Goal: Information Seeking & Learning: Compare options

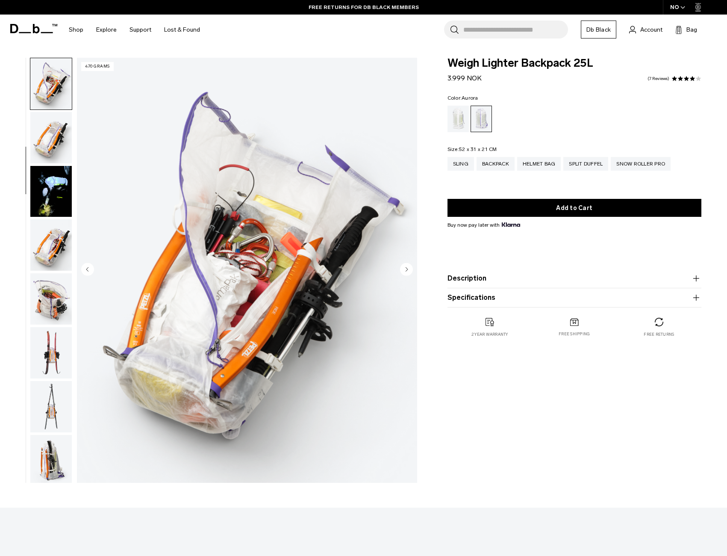
click at [51, 230] on img "button" at bounding box center [50, 244] width 41 height 51
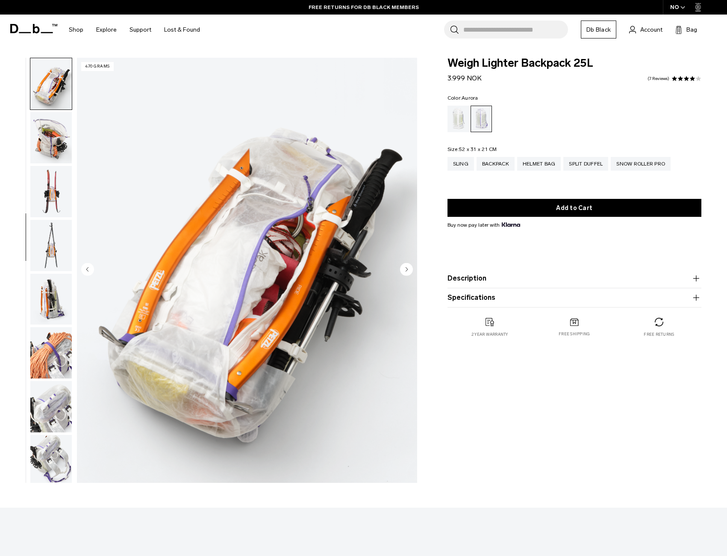
click at [48, 245] on img "button" at bounding box center [50, 245] width 41 height 51
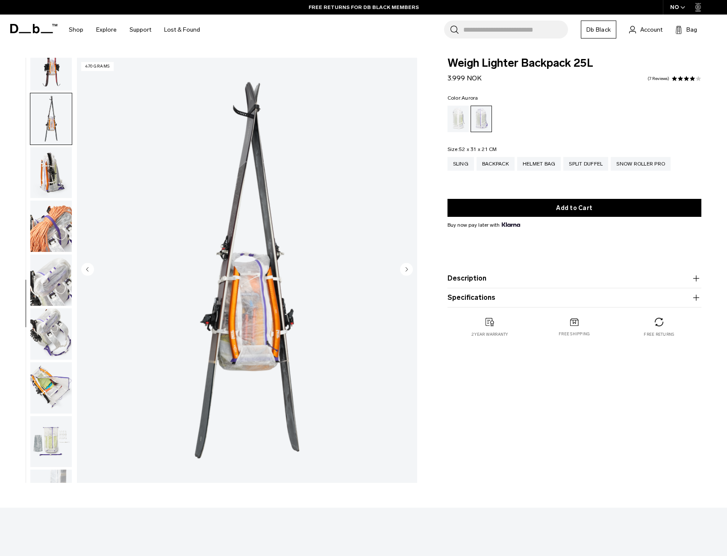
scroll to position [538, 0]
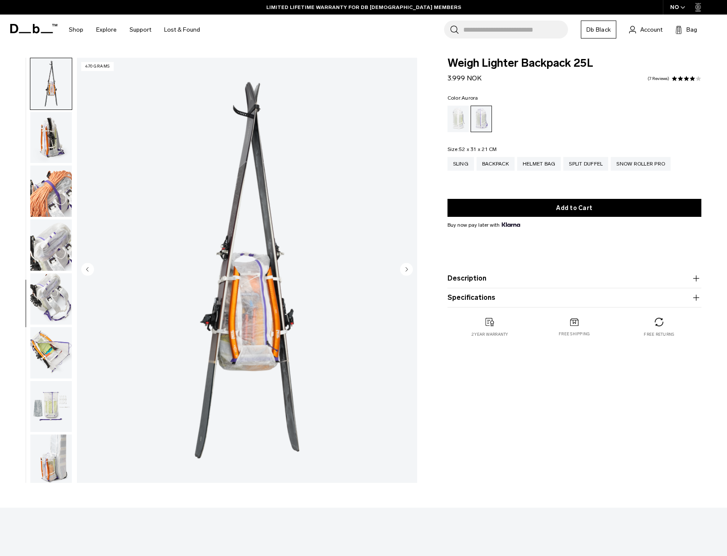
click at [58, 293] on img "button" at bounding box center [50, 298] width 41 height 51
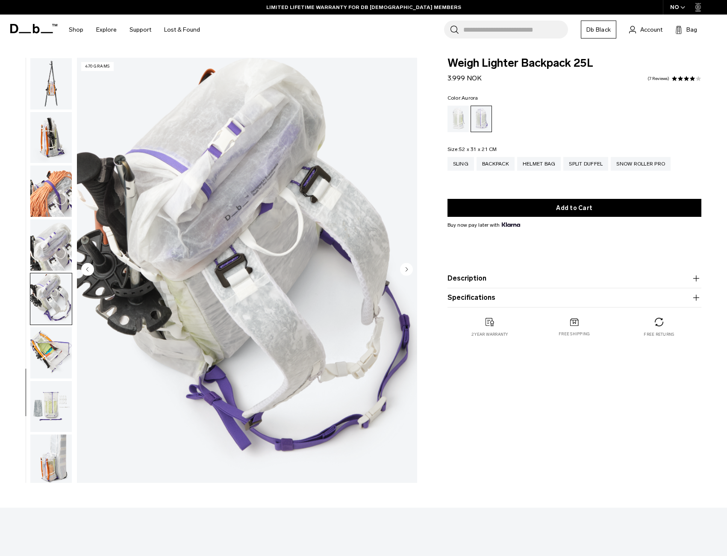
scroll to position [541, 0]
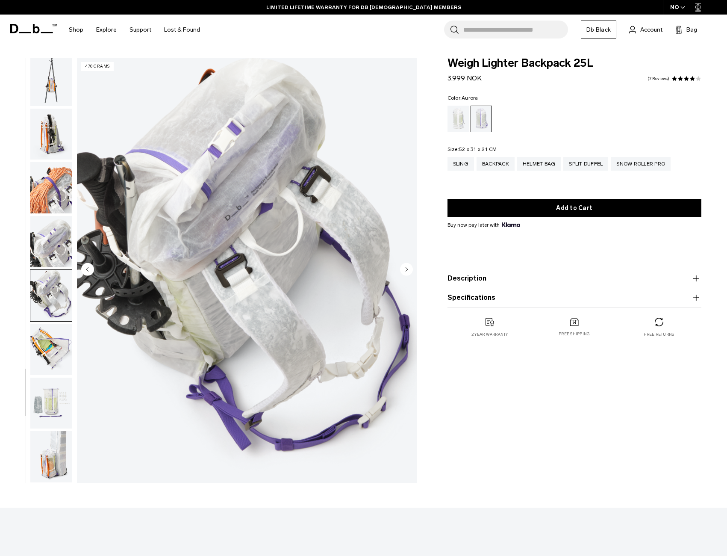
click at [57, 335] on img "button" at bounding box center [50, 349] width 41 height 51
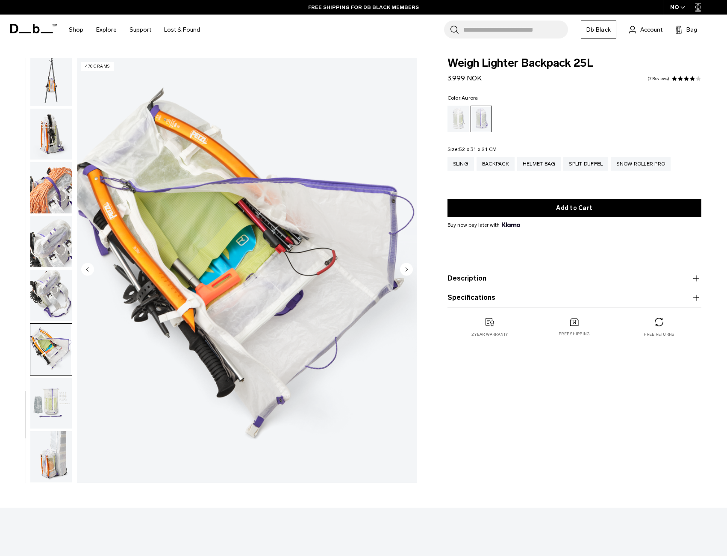
click at [56, 394] on img "button" at bounding box center [50, 403] width 41 height 51
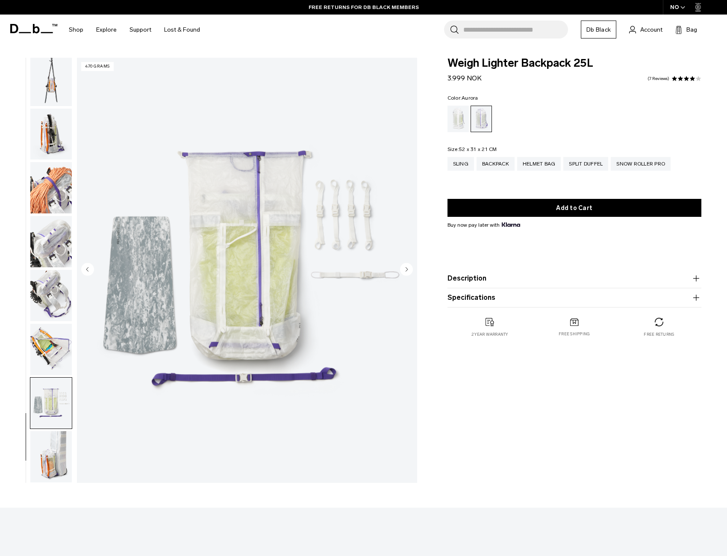
click at [57, 440] on img "button" at bounding box center [50, 456] width 41 height 51
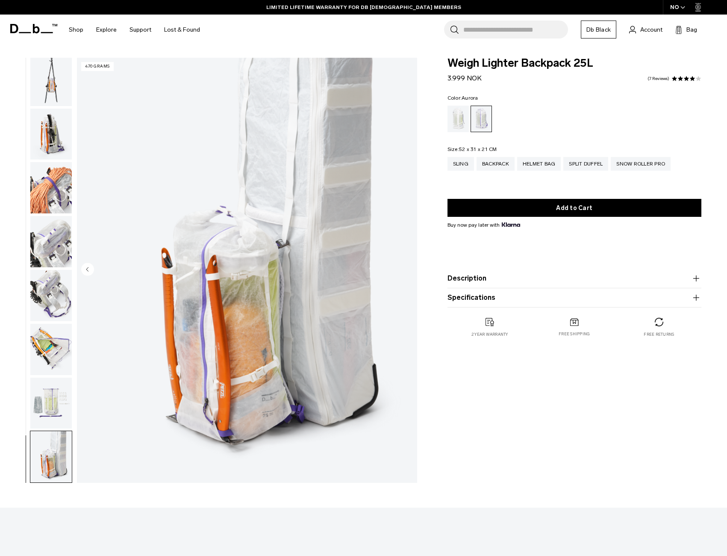
click at [496, 29] on input "Search for Bags, Luggage..." at bounding box center [516, 30] width 105 height 18
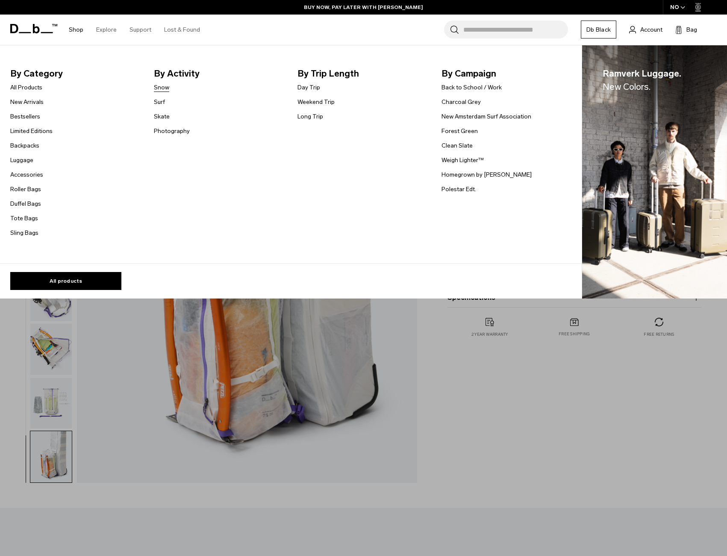
click at [165, 87] on link "Snow" at bounding box center [161, 87] width 15 height 9
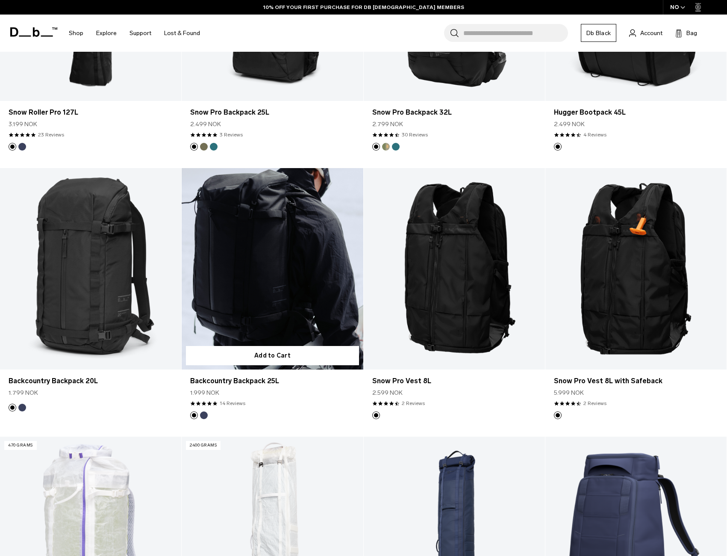
scroll to position [342, 0]
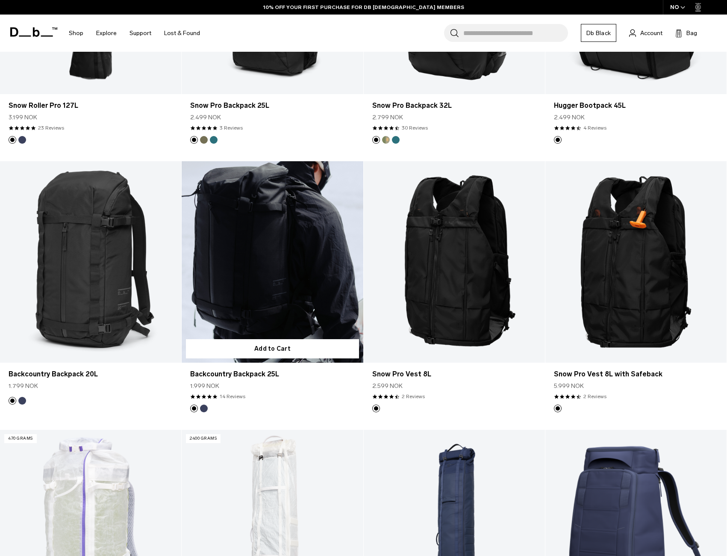
click at [280, 275] on link "Backcountry Backpack 25L" at bounding box center [272, 261] width 181 height 201
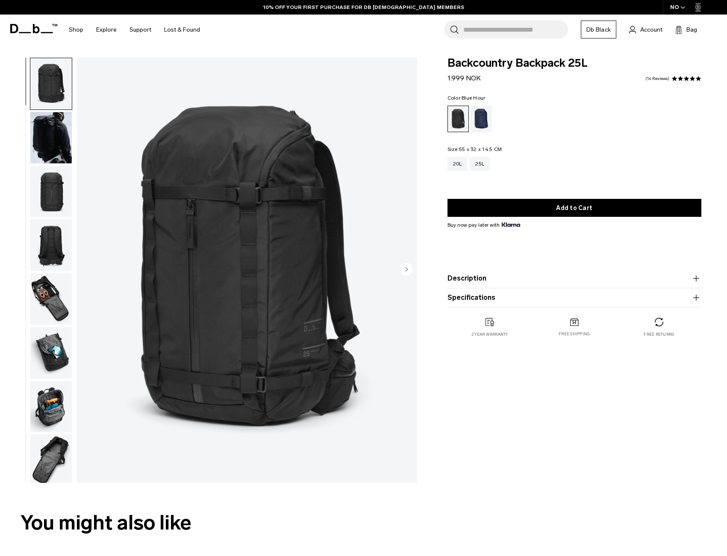
click at [480, 122] on div "Blue Hour" at bounding box center [482, 119] width 22 height 27
click at [43, 138] on img "button" at bounding box center [50, 137] width 41 height 51
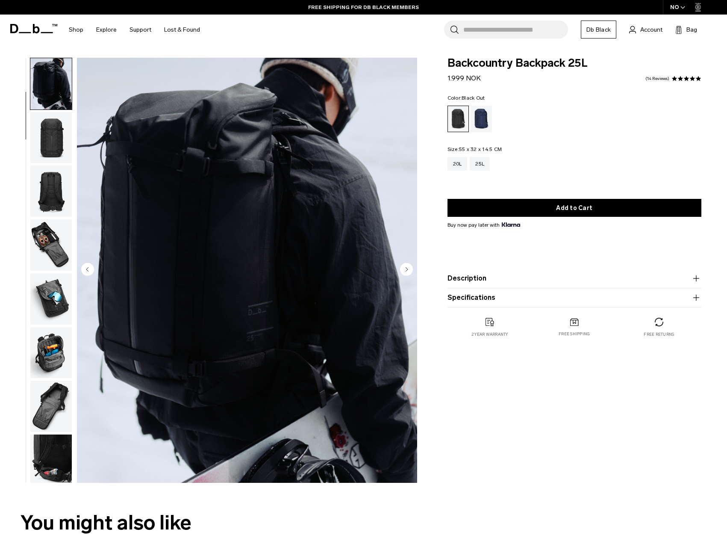
scroll to position [71, 0]
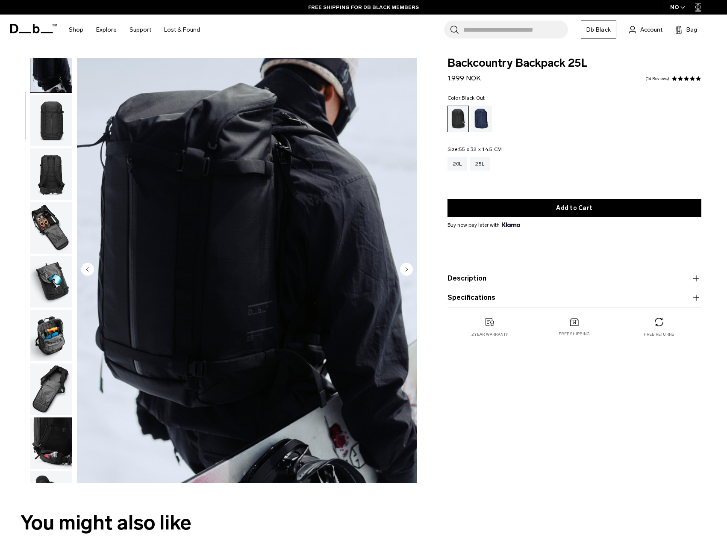
click at [45, 182] on img "button" at bounding box center [50, 173] width 41 height 51
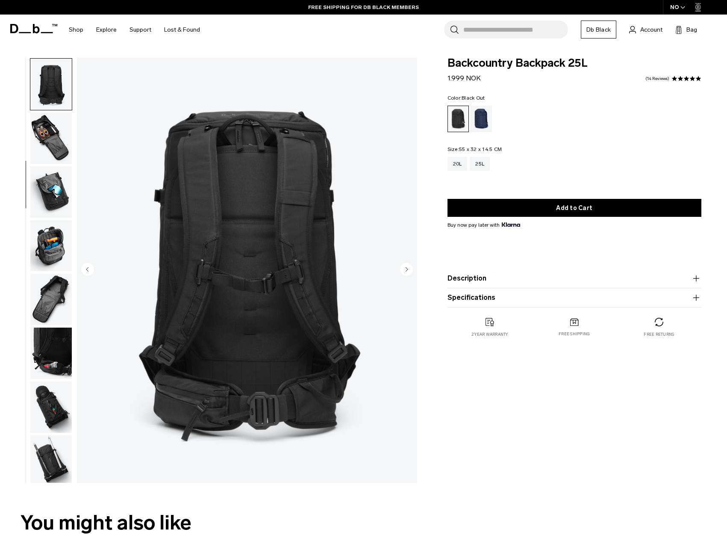
scroll to position [161, 0]
click at [52, 179] on img "button" at bounding box center [50, 191] width 41 height 51
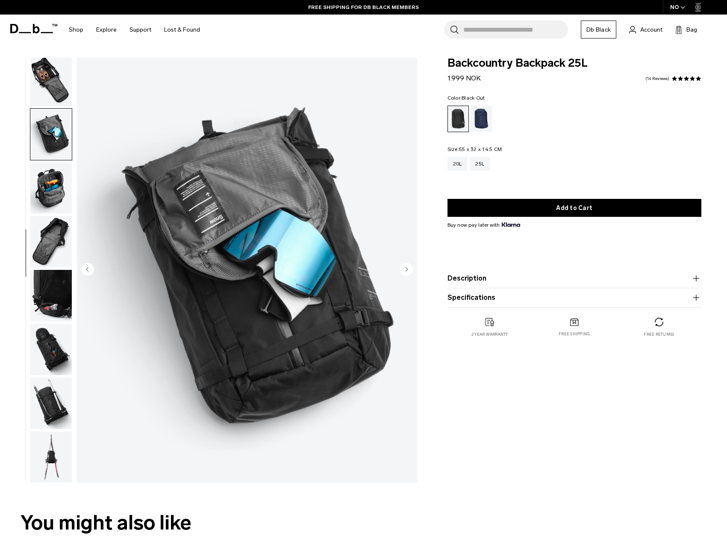
click at [58, 89] on img "button" at bounding box center [50, 80] width 41 height 51
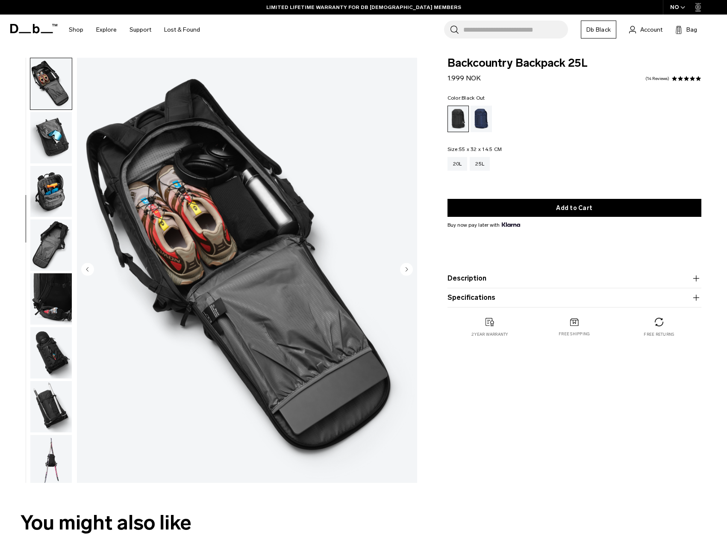
click at [52, 142] on img "button" at bounding box center [50, 137] width 41 height 51
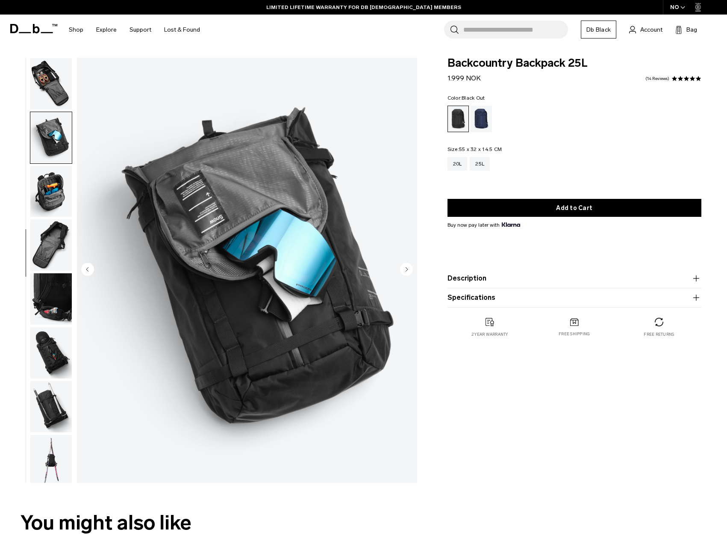
scroll to position [219, 0]
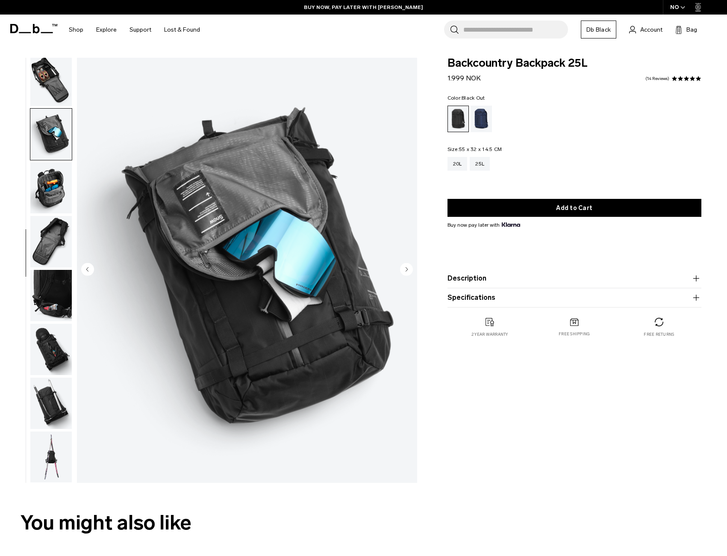
click at [46, 190] on img "button" at bounding box center [50, 188] width 41 height 51
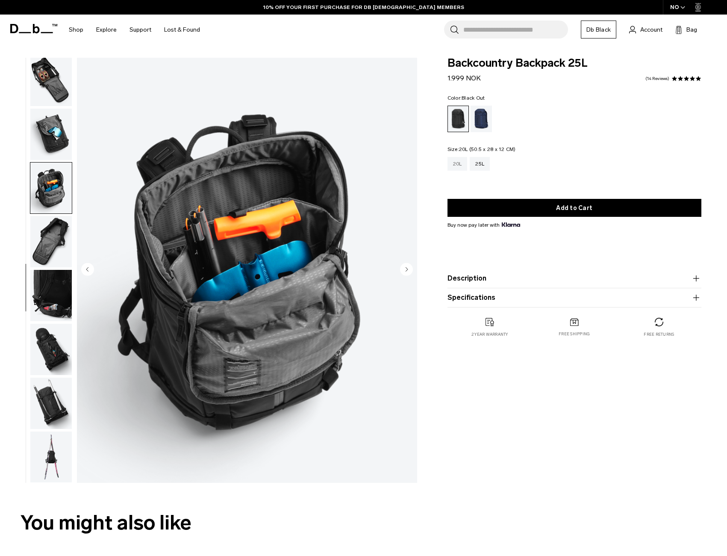
click at [458, 164] on div "20L" at bounding box center [458, 164] width 20 height 14
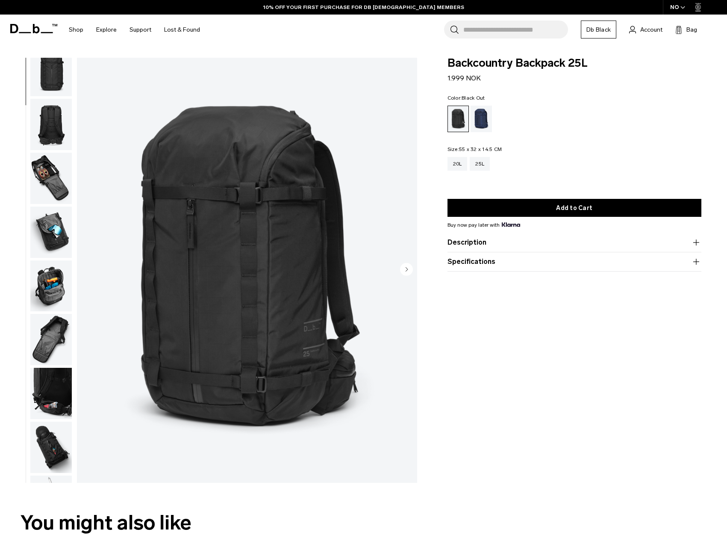
scroll to position [171, 0]
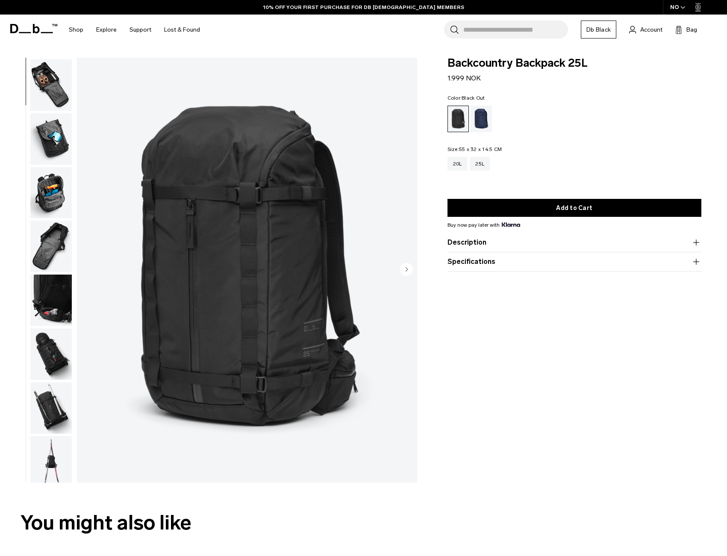
click at [53, 206] on img "button" at bounding box center [50, 192] width 41 height 51
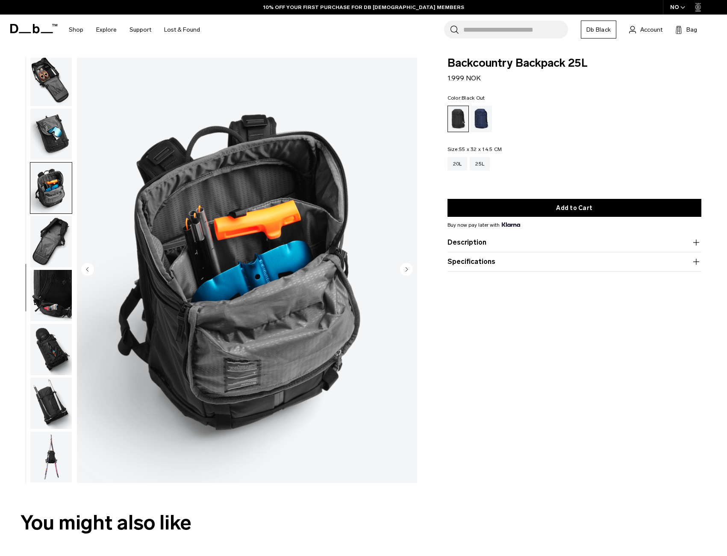
click at [48, 233] on img "button" at bounding box center [50, 241] width 41 height 51
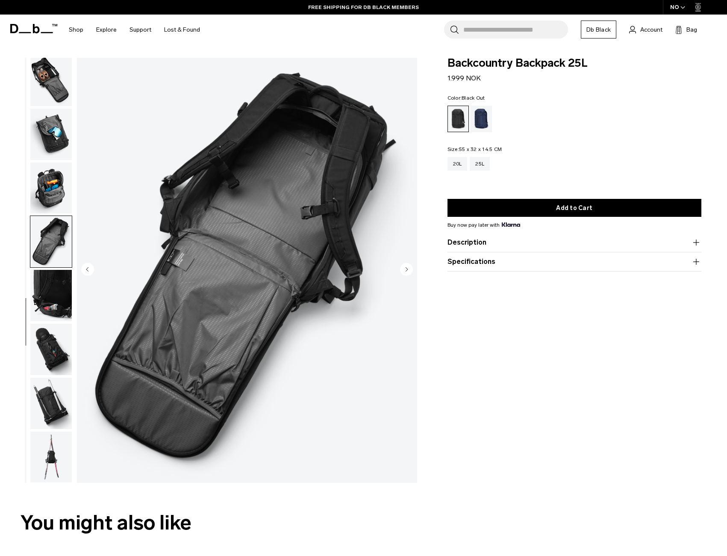
scroll to position [133, 0]
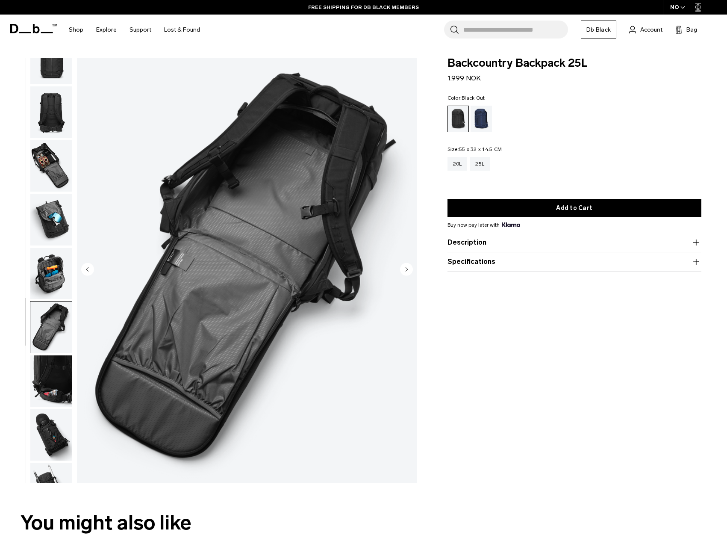
click at [43, 269] on img "button" at bounding box center [50, 273] width 41 height 51
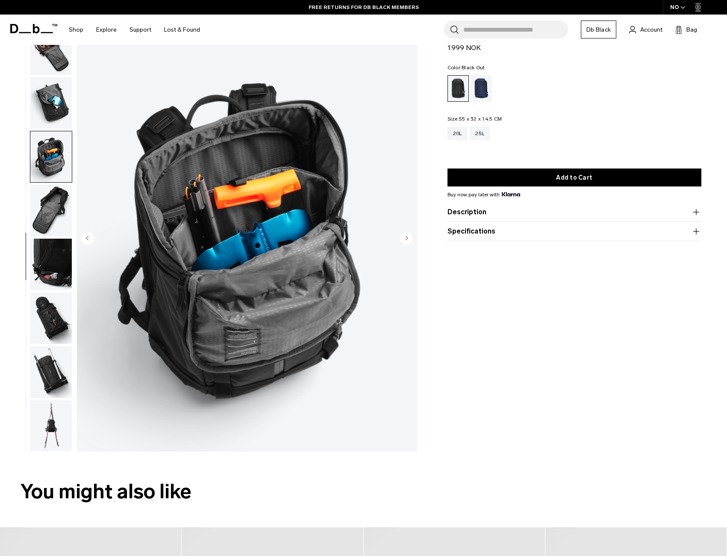
scroll to position [43, 0]
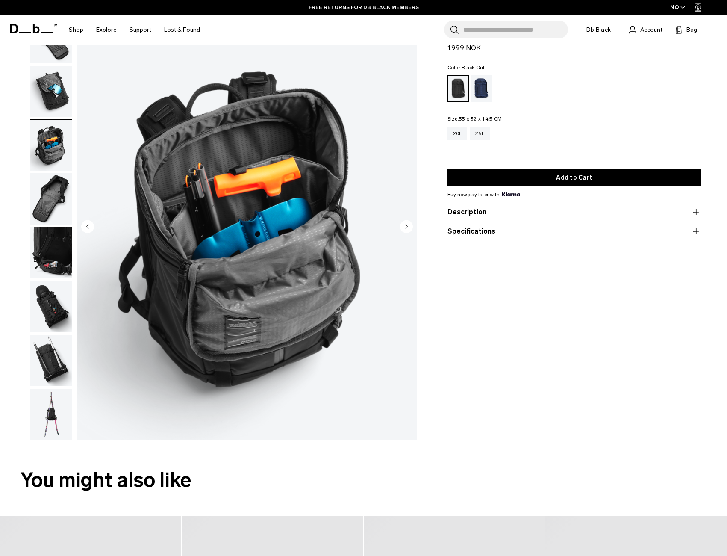
click at [50, 258] on img "button" at bounding box center [50, 252] width 41 height 51
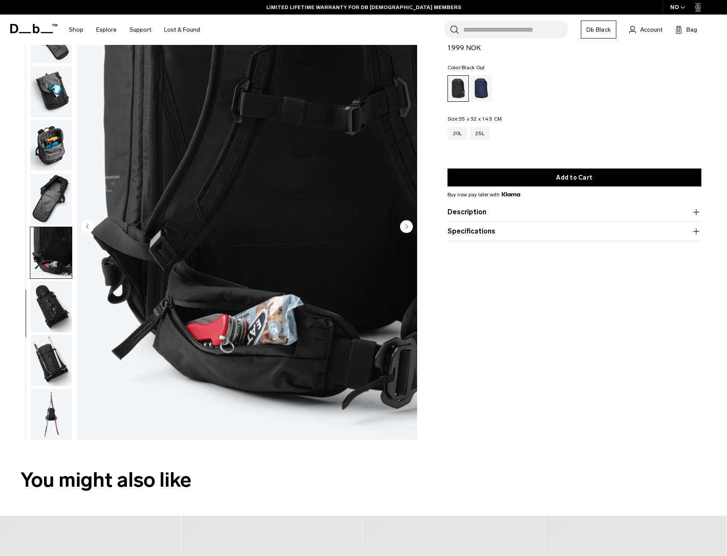
click at [50, 314] on img "button" at bounding box center [50, 306] width 41 height 51
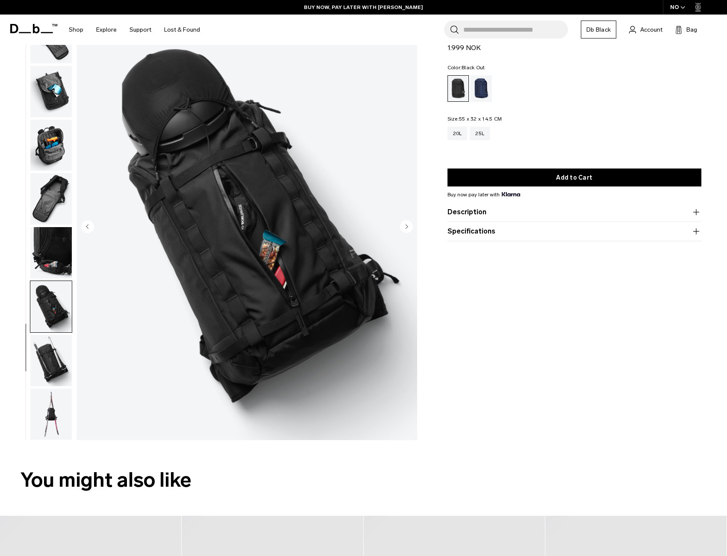
click at [50, 357] on img "button" at bounding box center [50, 360] width 41 height 51
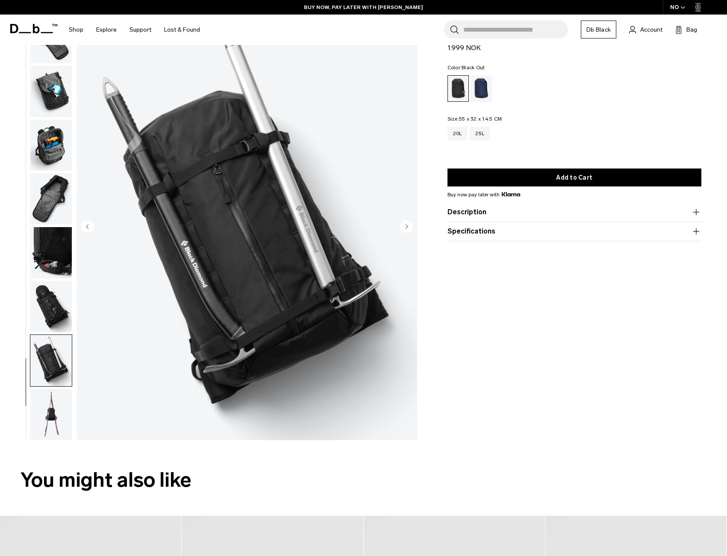
click at [41, 411] on img "button" at bounding box center [50, 414] width 41 height 51
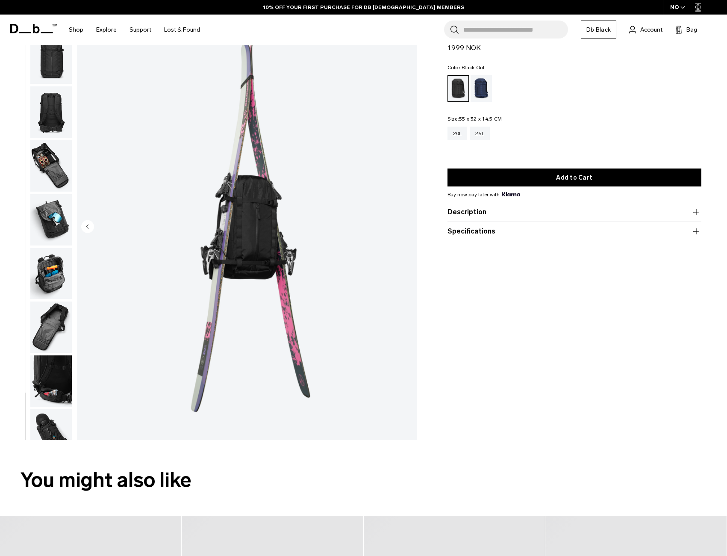
click at [53, 414] on img "button" at bounding box center [50, 434] width 41 height 51
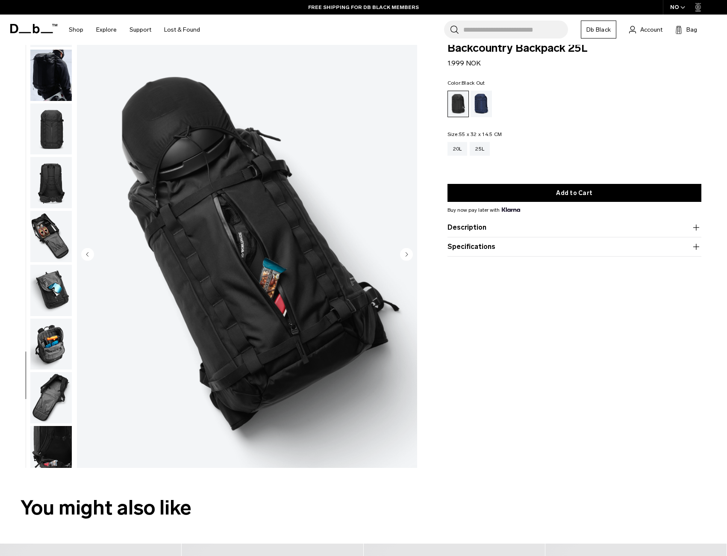
scroll to position [0, 0]
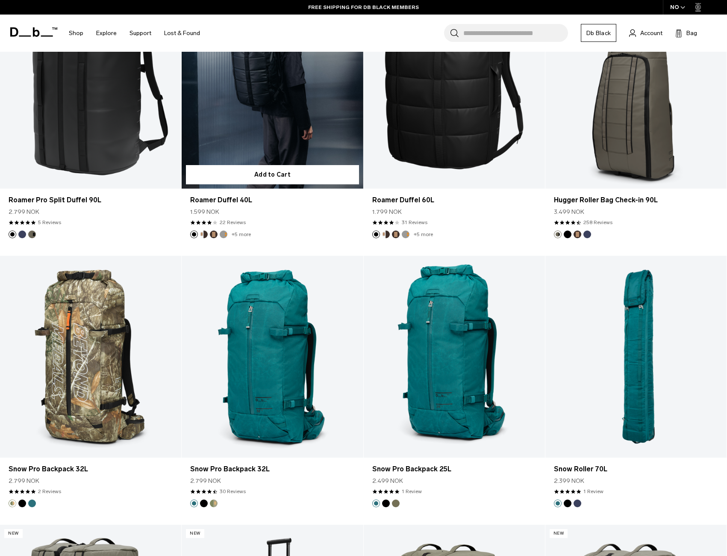
scroll to position [2223, 0]
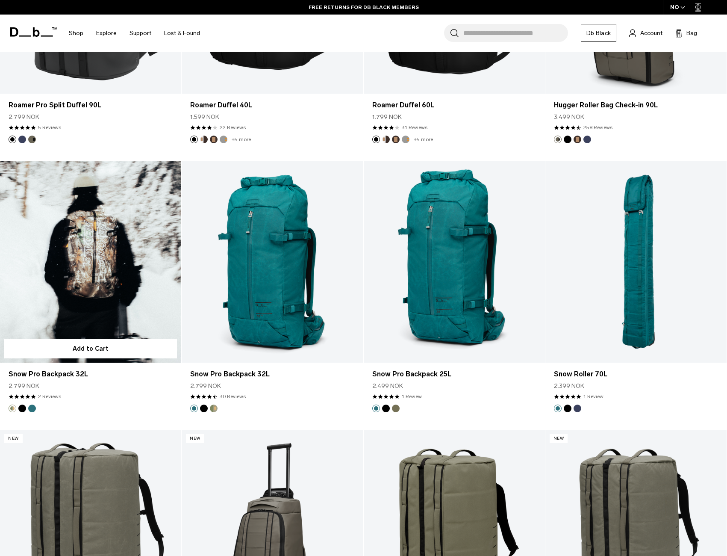
click at [96, 269] on link "Snow Pro Backpack 32L" at bounding box center [90, 261] width 181 height 201
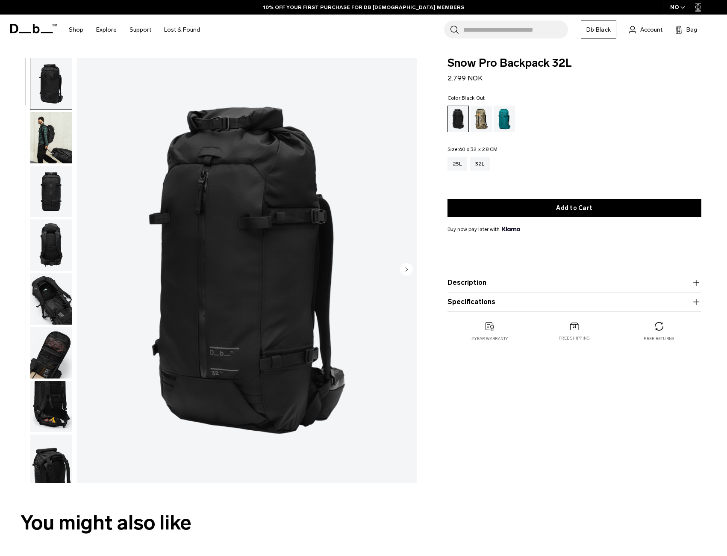
click at [51, 154] on img "button" at bounding box center [50, 137] width 41 height 51
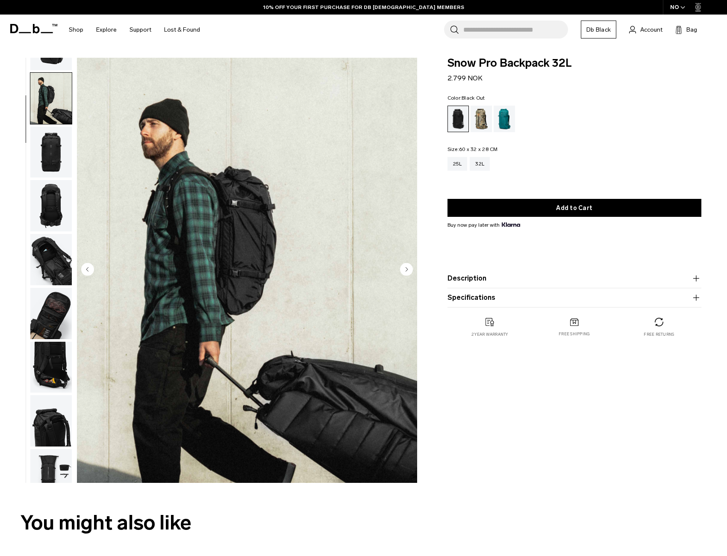
scroll to position [54, 0]
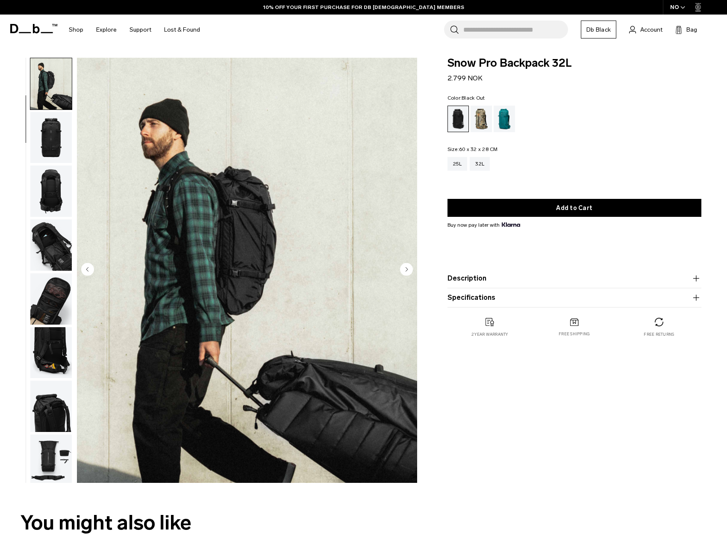
click at [54, 231] on img "button" at bounding box center [50, 244] width 41 height 51
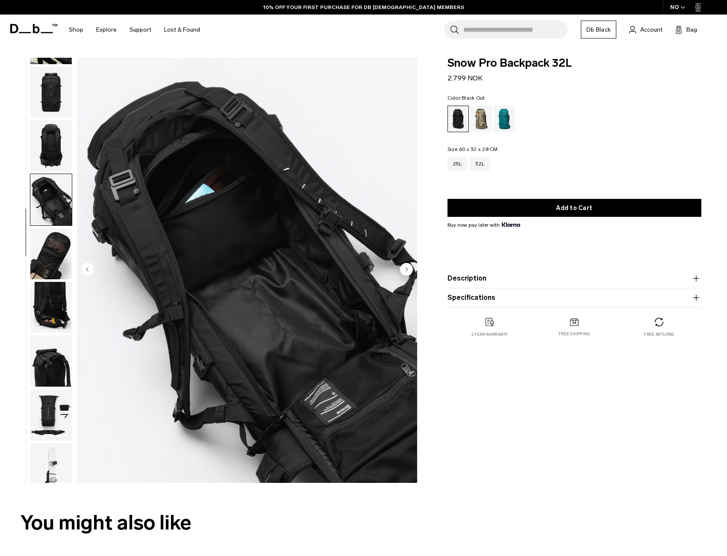
scroll to position [165, 0]
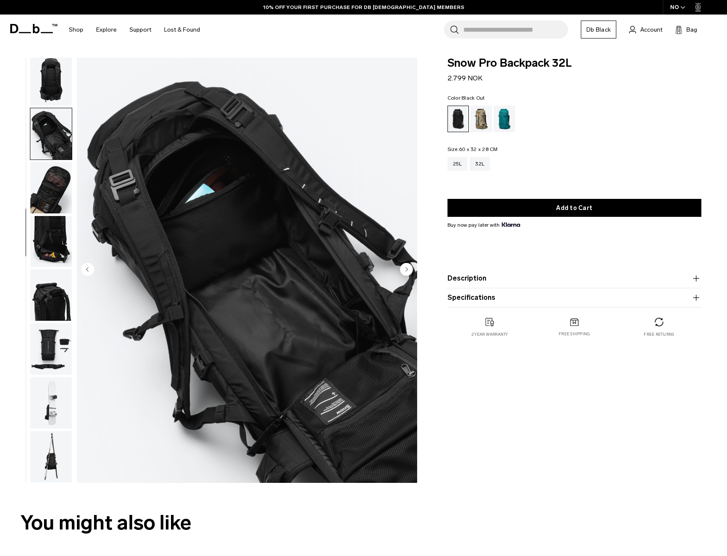
click at [53, 189] on img "button" at bounding box center [50, 187] width 41 height 51
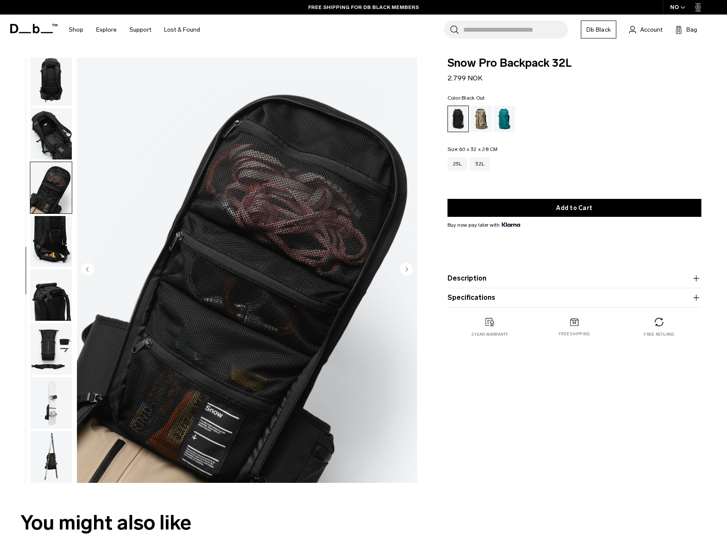
click at [47, 242] on img "button" at bounding box center [50, 241] width 41 height 51
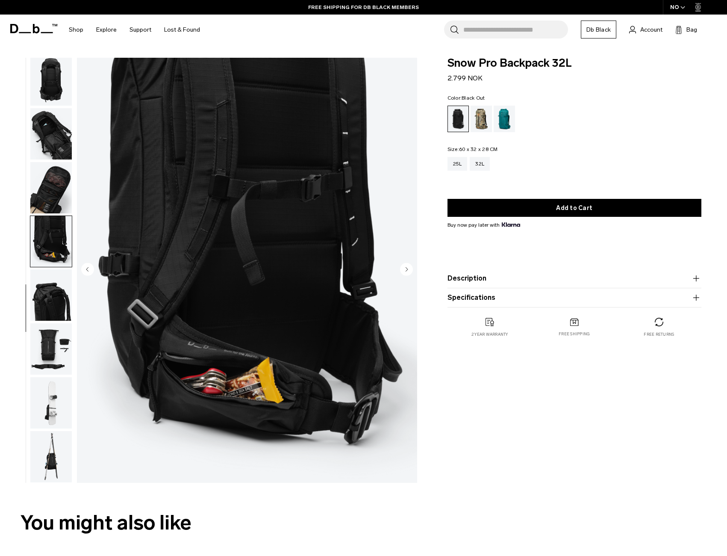
click at [60, 297] on img "button" at bounding box center [50, 294] width 41 height 51
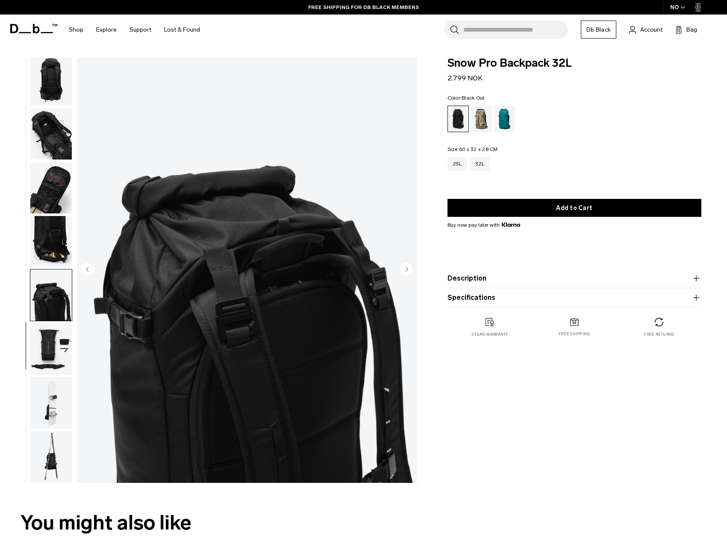
click at [54, 353] on img "button" at bounding box center [50, 348] width 41 height 51
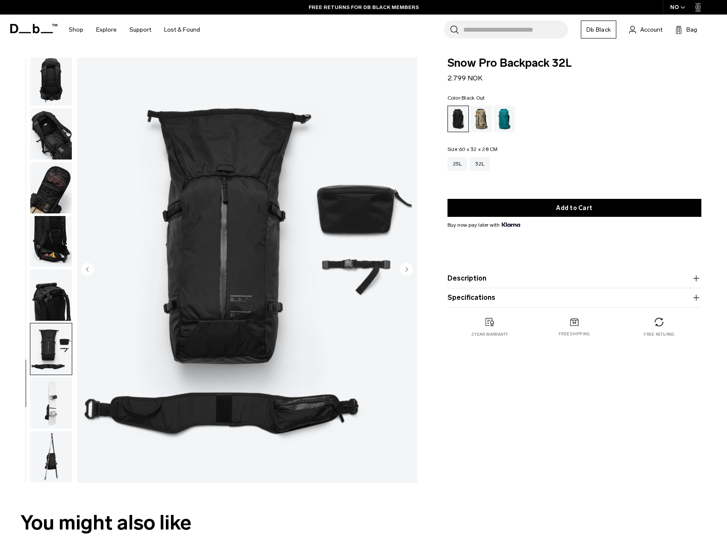
click at [47, 398] on img "button" at bounding box center [50, 402] width 41 height 51
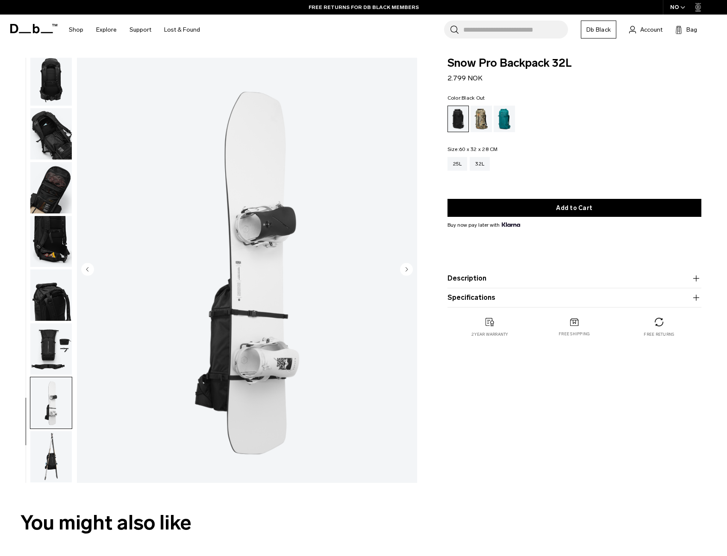
click at [47, 449] on img "button" at bounding box center [50, 456] width 41 height 51
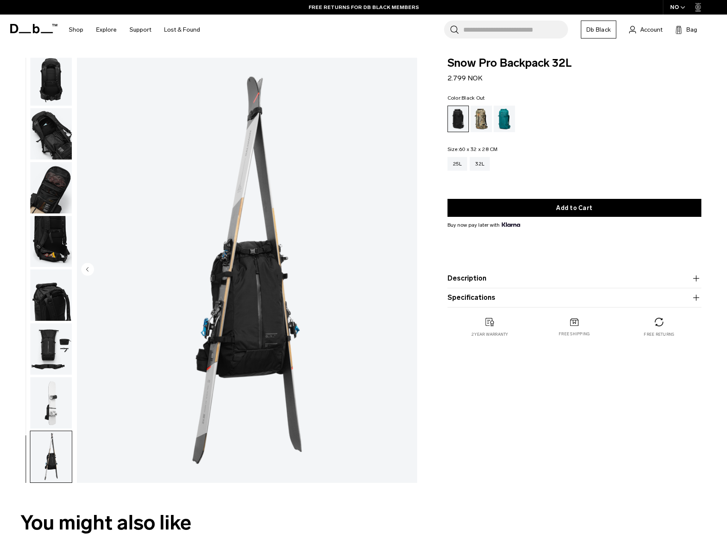
click at [50, 412] on img "button" at bounding box center [50, 402] width 41 height 51
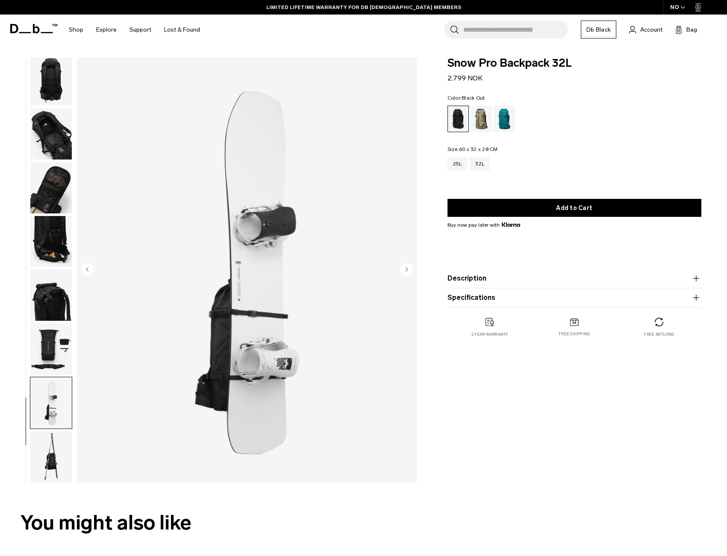
click at [57, 448] on img "button" at bounding box center [50, 456] width 41 height 51
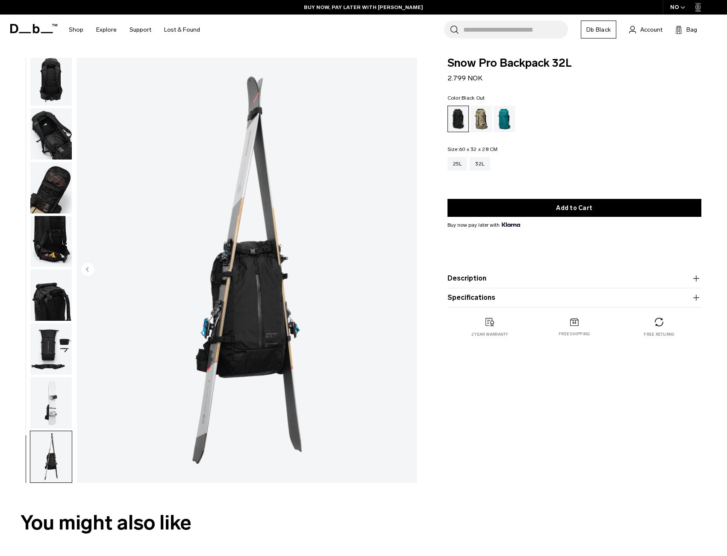
click at [48, 397] on img "button" at bounding box center [50, 402] width 41 height 51
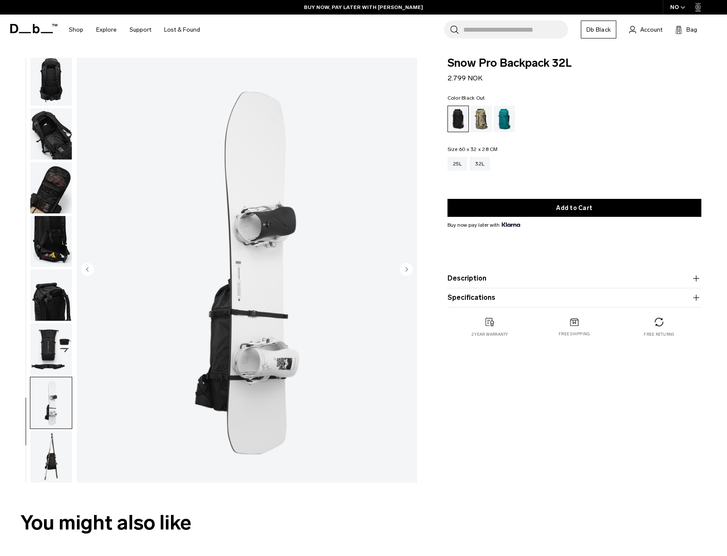
click at [406, 266] on circle "Next slide" at bounding box center [406, 269] width 13 height 13
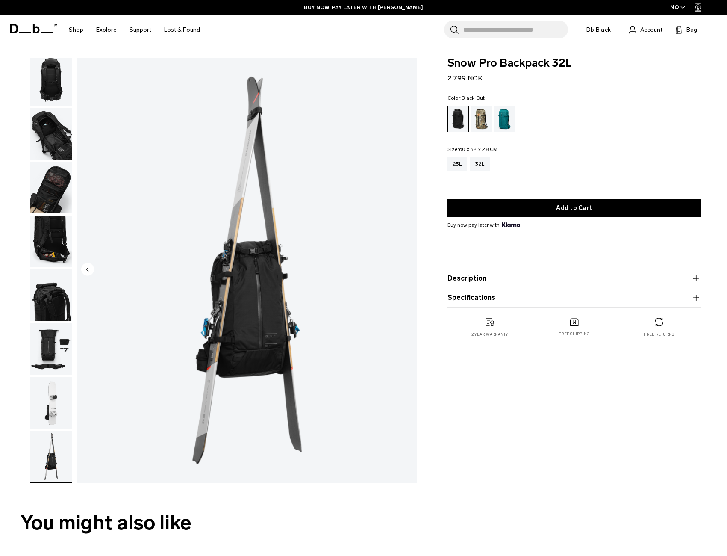
click at [93, 268] on circle "Previous slide" at bounding box center [87, 269] width 13 height 13
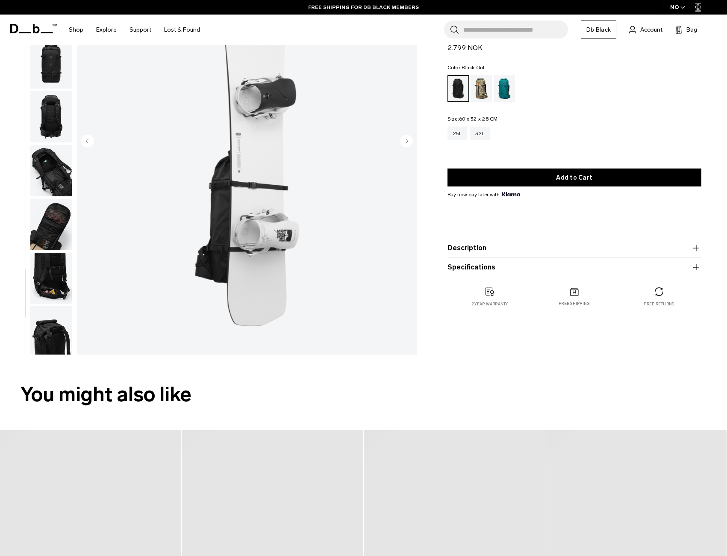
scroll to position [0, 0]
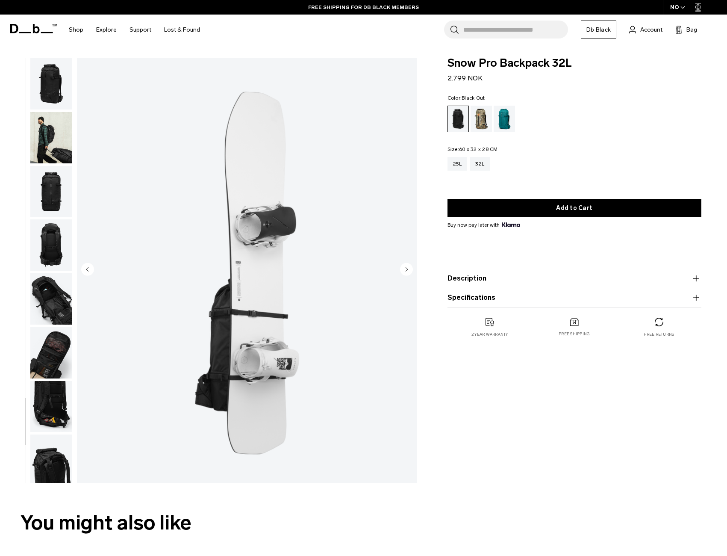
drag, startPoint x: 304, startPoint y: 183, endPoint x: 299, endPoint y: 183, distance: 4.8
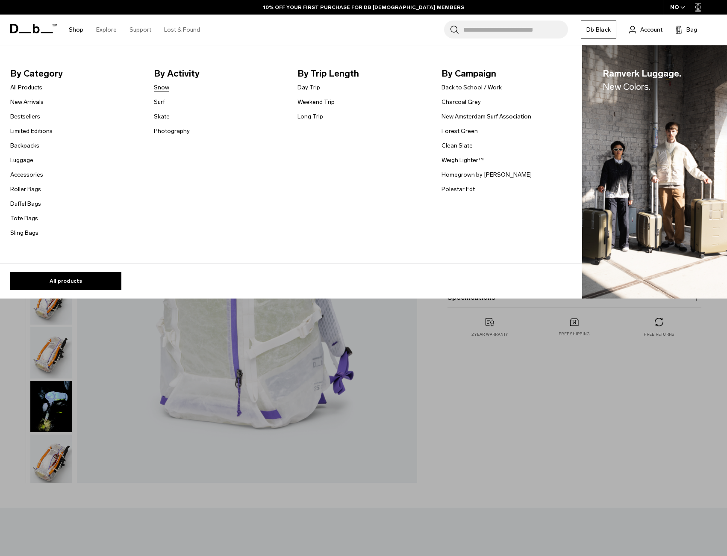
click at [160, 86] on link "Snow" at bounding box center [161, 87] width 15 height 9
